Goal: Information Seeking & Learning: Understand process/instructions

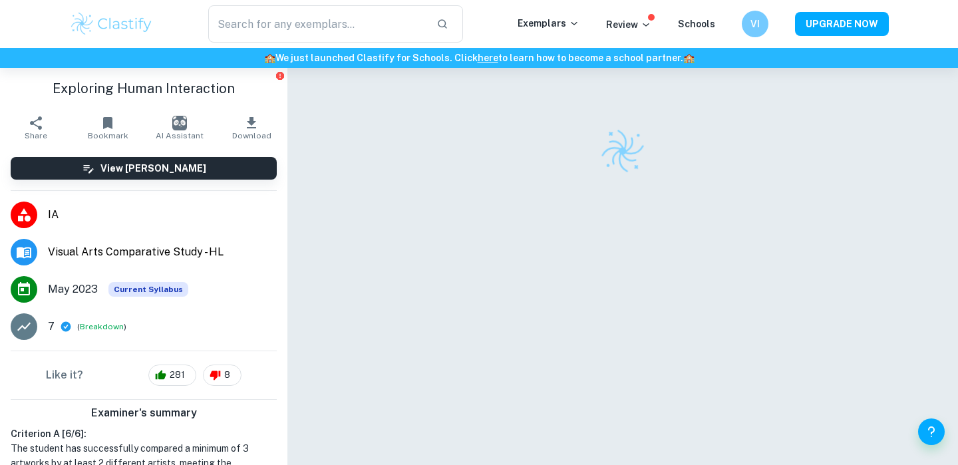
checkbox input "true"
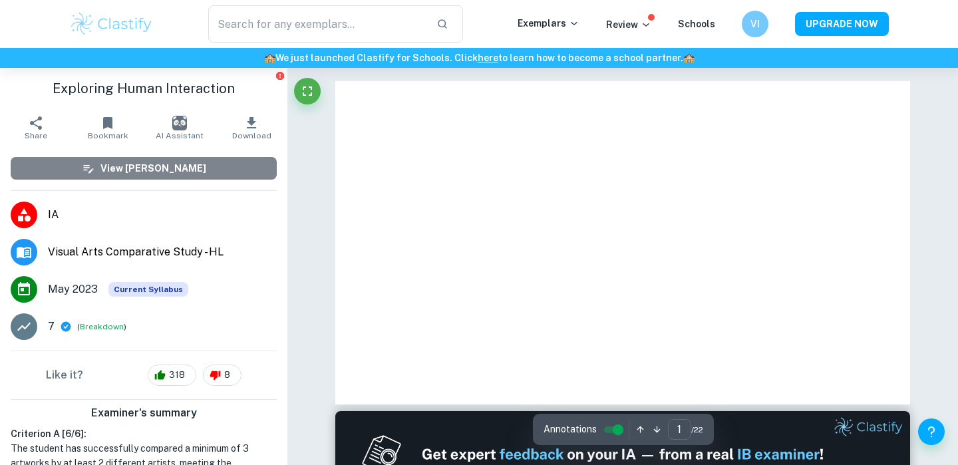
click at [186, 163] on h6 "View [PERSON_NAME]" at bounding box center [153, 168] width 106 height 15
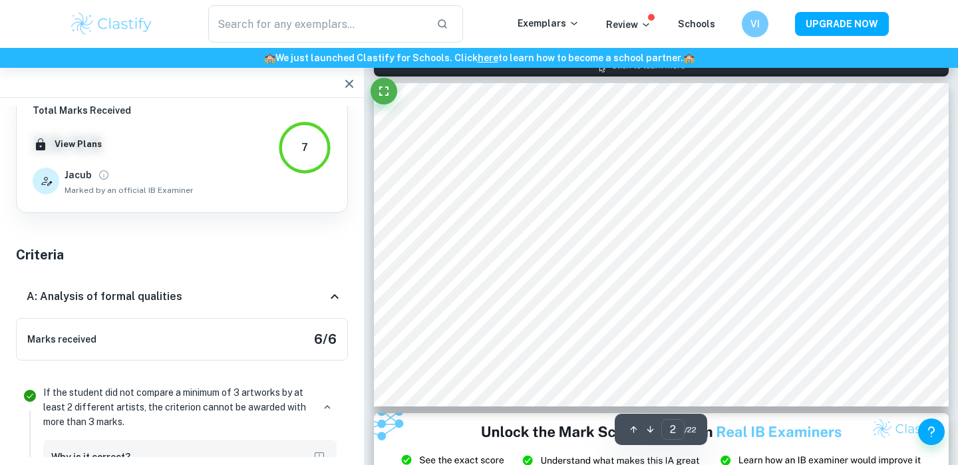
scroll to position [365, 0]
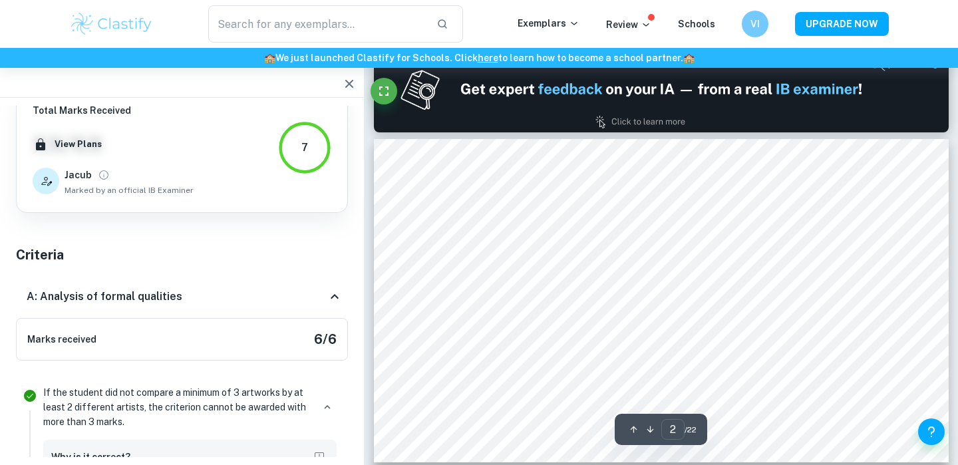
type input "1"
